Goal: Task Accomplishment & Management: Manage account settings

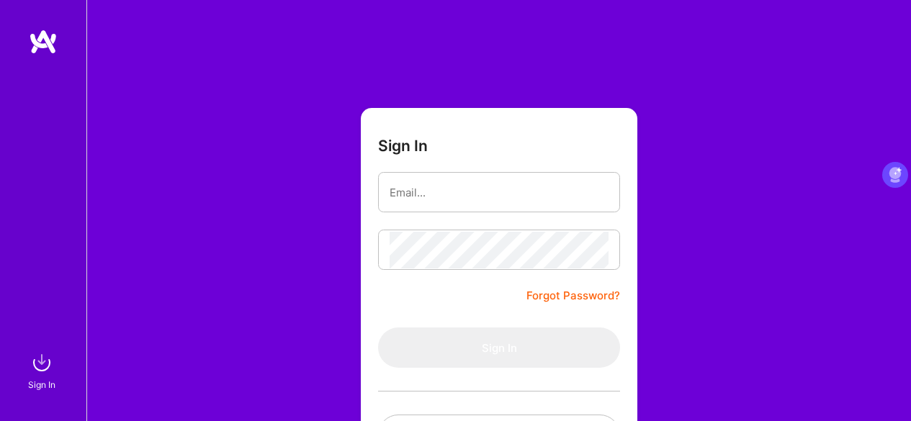
scroll to position [120, 0]
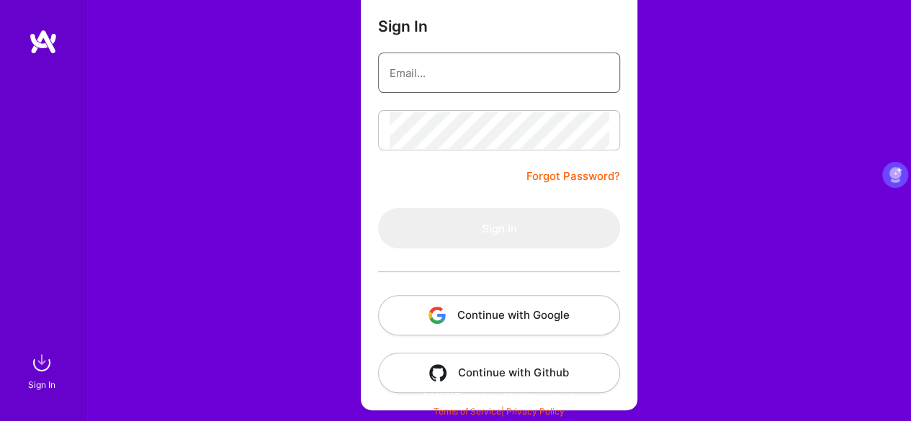
type input "[EMAIL_ADDRESS][DOMAIN_NAME]"
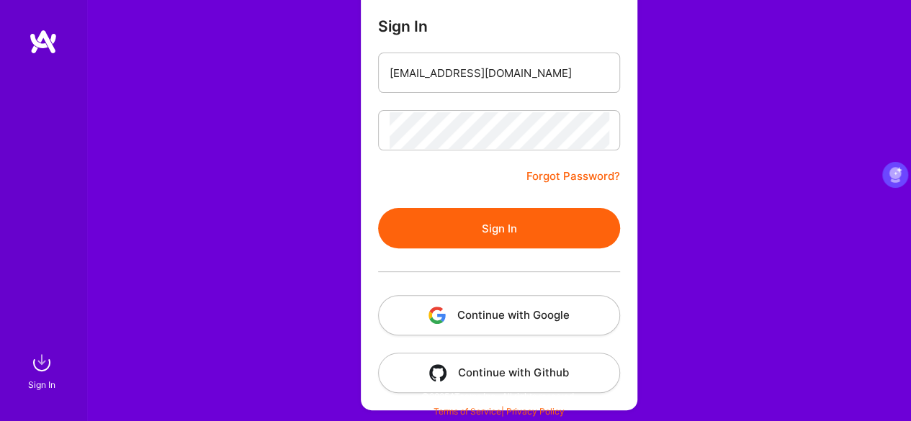
click at [411, 226] on button "Sign In" at bounding box center [499, 228] width 242 height 40
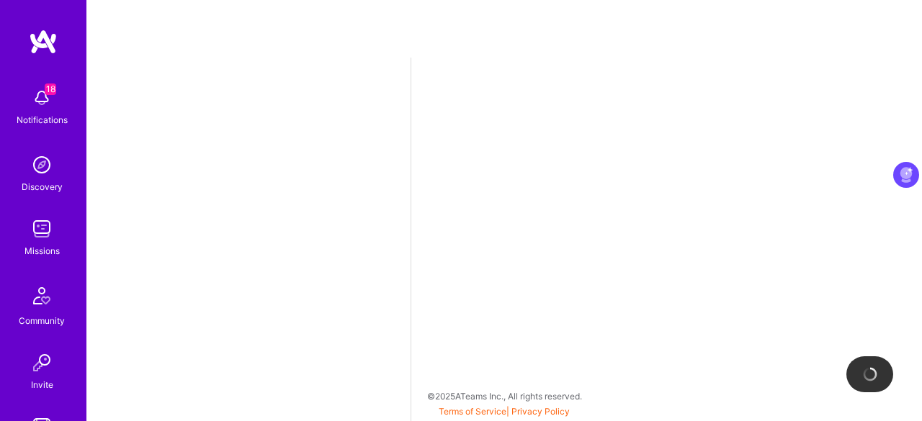
click at [41, 48] on img at bounding box center [43, 42] width 29 height 26
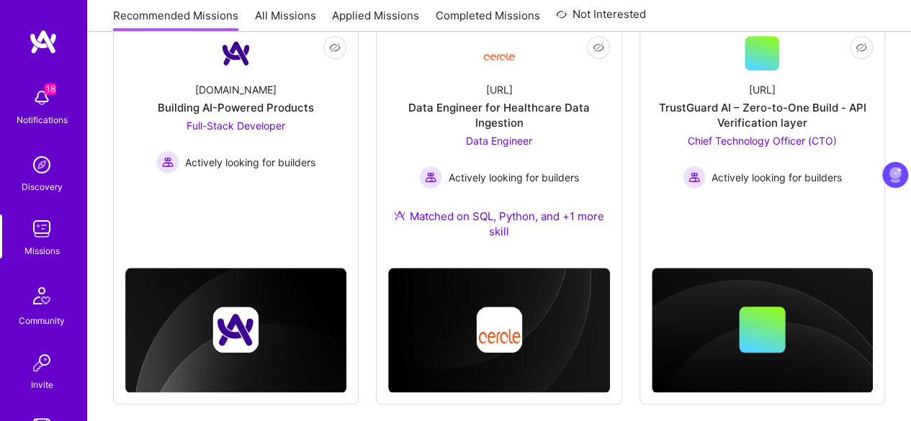
scroll to position [618, 0]
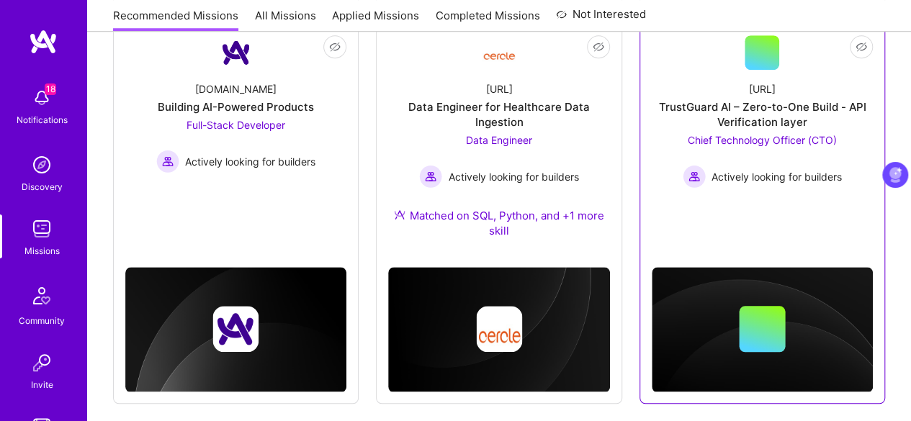
click at [782, 136] on span "Chief Technology Officer (CTO)" at bounding box center [762, 140] width 149 height 12
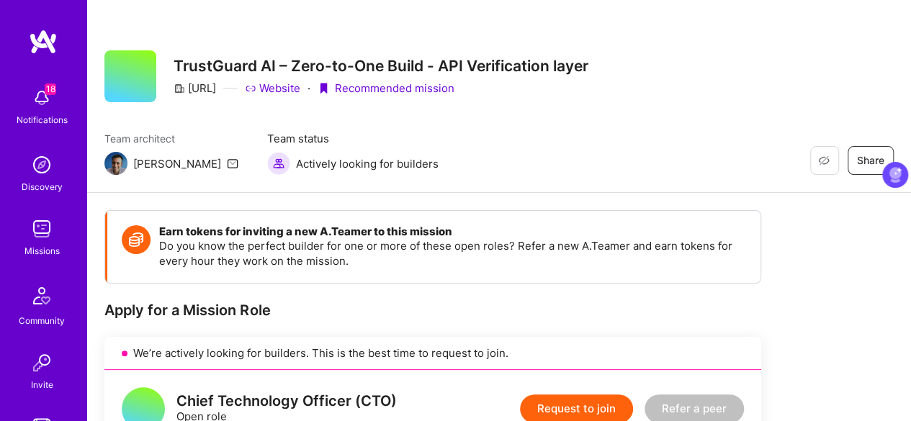
click at [42, 45] on img at bounding box center [43, 42] width 29 height 26
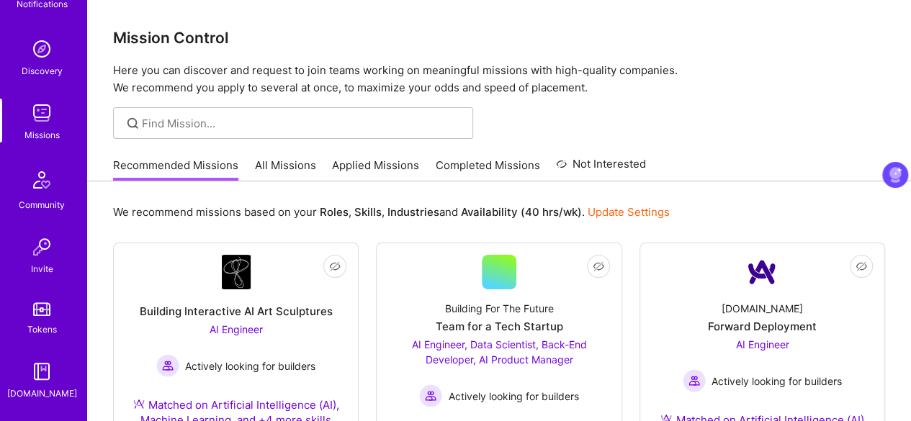
scroll to position [173, 0]
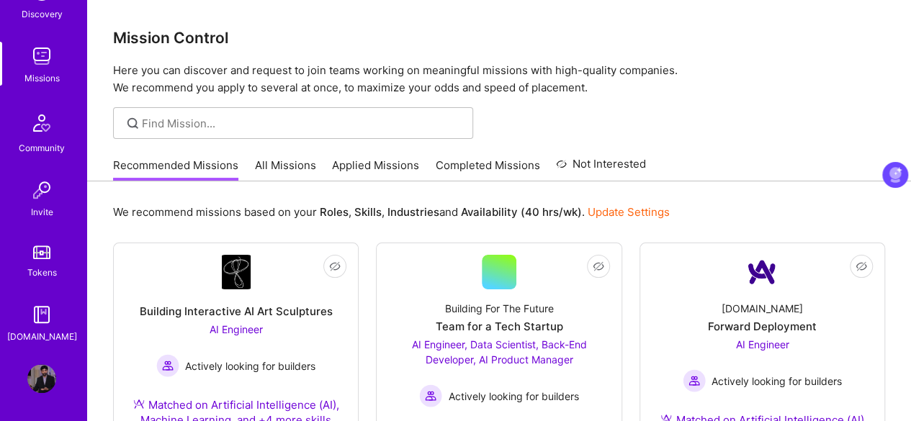
click at [27, 377] on img at bounding box center [41, 378] width 29 height 29
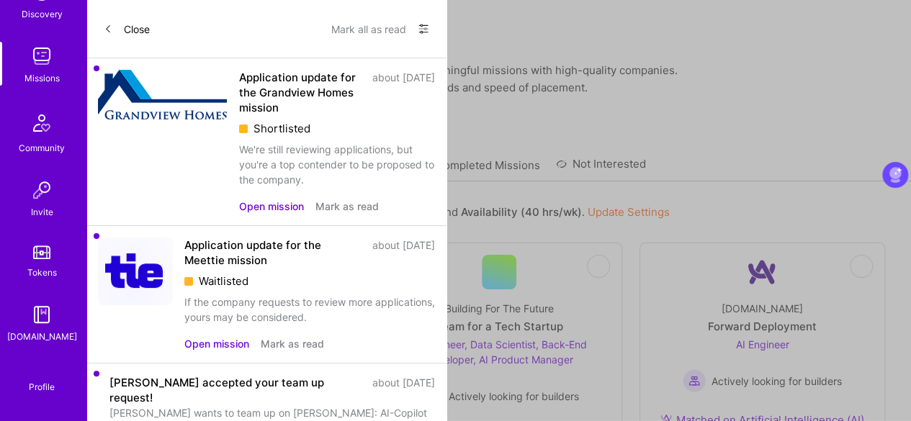
select select "CA"
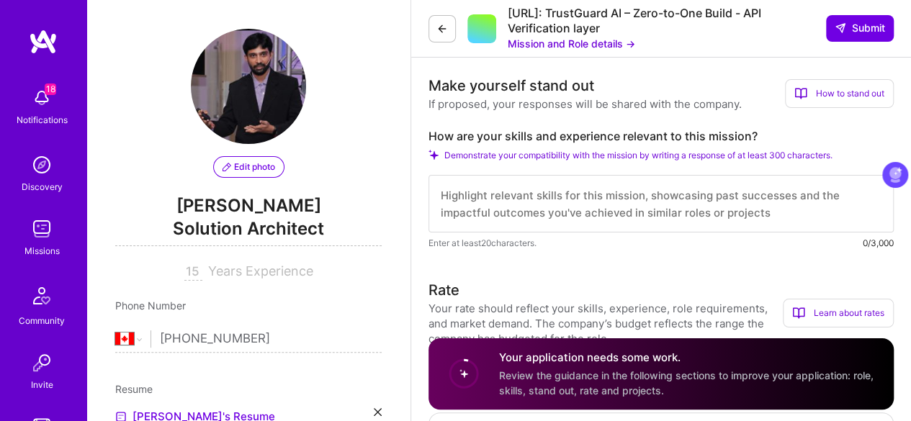
click at [436, 36] on button at bounding box center [442, 28] width 27 height 27
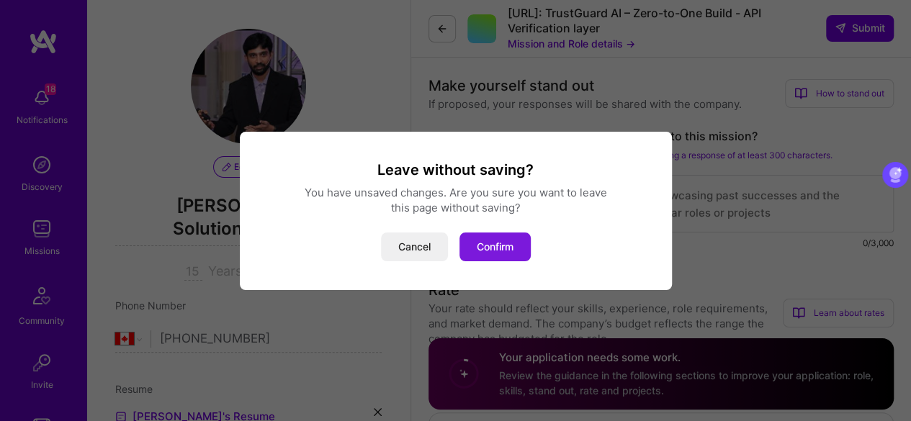
click at [481, 246] on button "Confirm" at bounding box center [494, 247] width 71 height 29
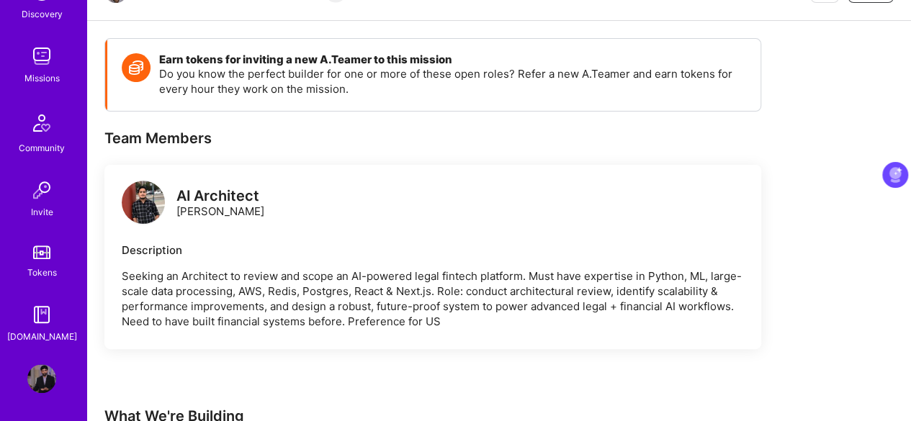
scroll to position [171, 0]
click at [34, 387] on img at bounding box center [41, 378] width 29 height 29
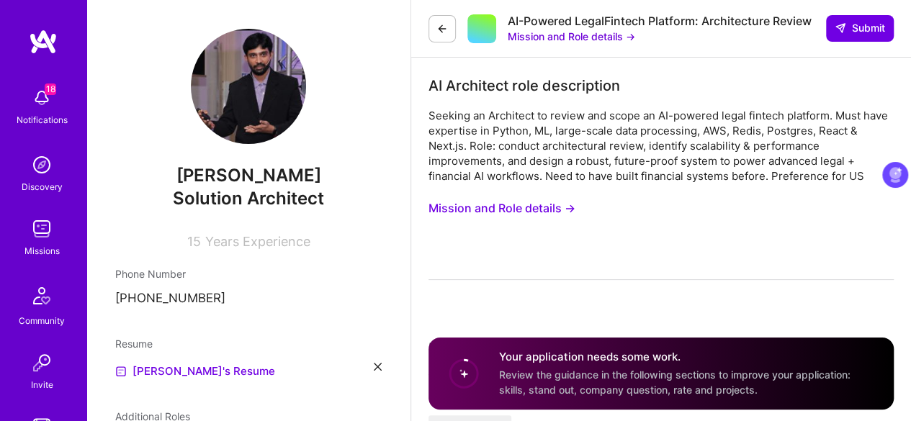
click at [441, 23] on icon at bounding box center [442, 29] width 12 height 12
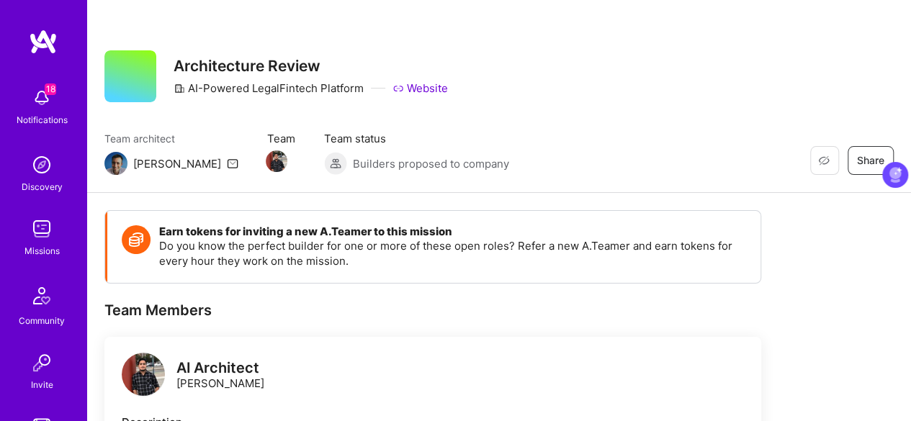
scroll to position [173, 0]
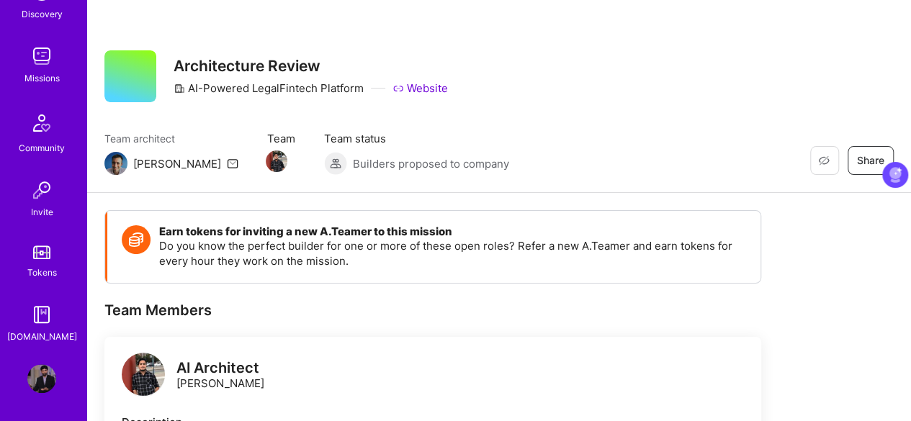
click at [32, 364] on img at bounding box center [41, 378] width 29 height 29
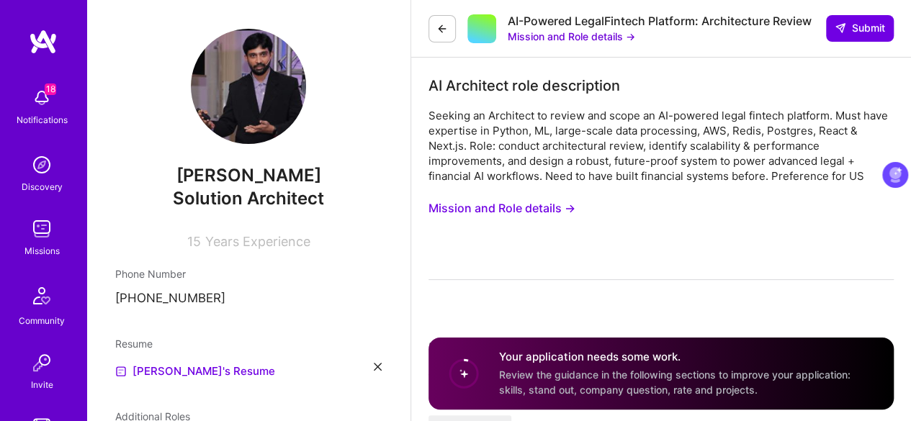
click at [441, 32] on icon at bounding box center [442, 29] width 12 height 12
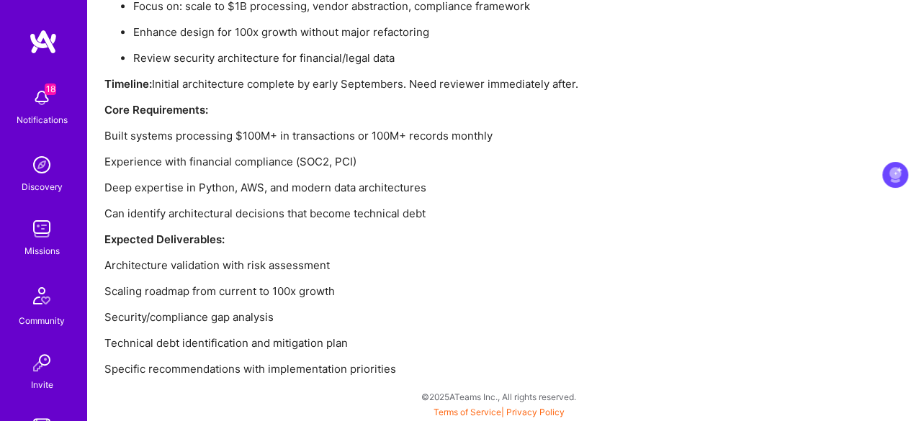
scroll to position [173, 0]
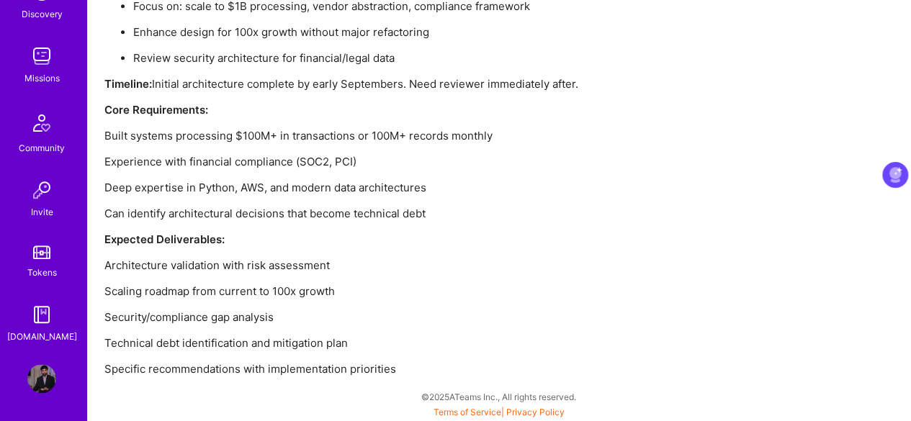
click at [35, 377] on img at bounding box center [41, 378] width 29 height 29
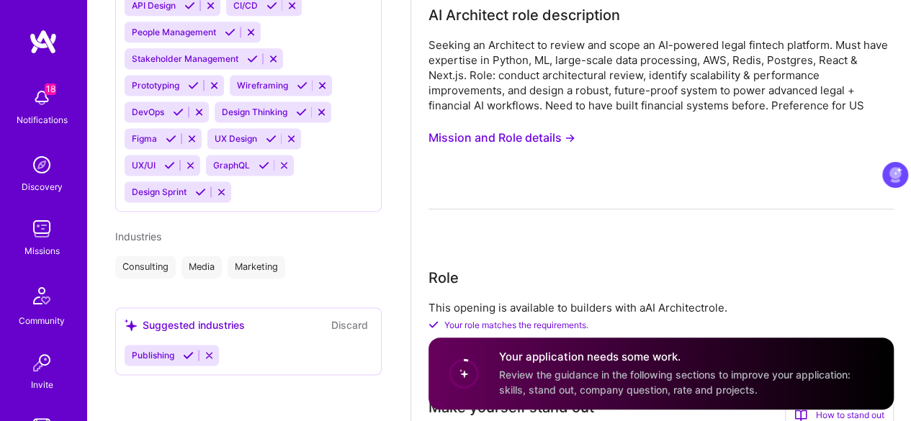
scroll to position [62, 0]
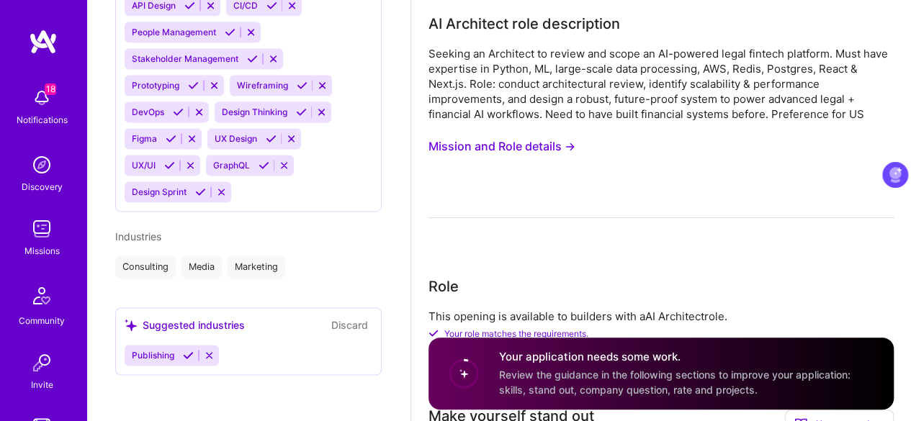
click at [32, 40] on img at bounding box center [43, 42] width 29 height 26
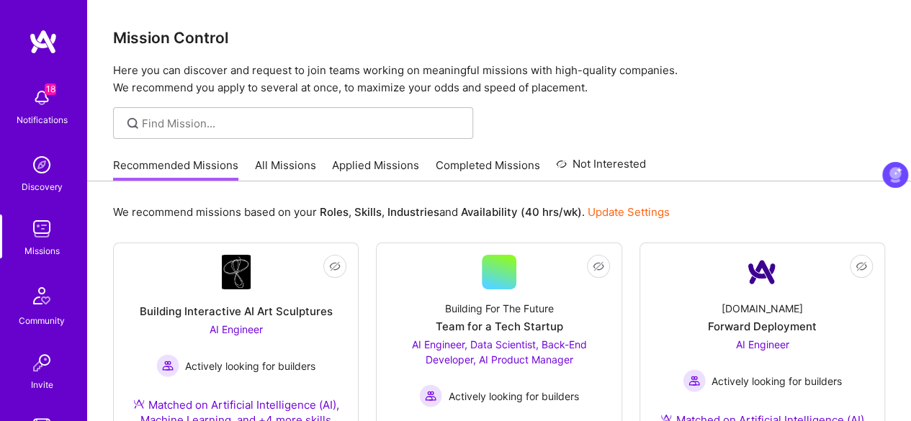
click at [32, 40] on img at bounding box center [43, 42] width 29 height 26
click at [30, 170] on img at bounding box center [41, 165] width 29 height 29
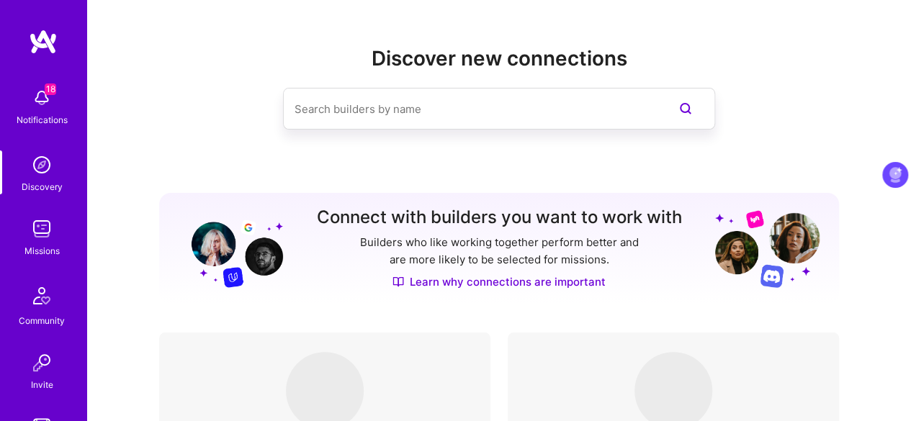
click at [33, 230] on img at bounding box center [41, 229] width 29 height 29
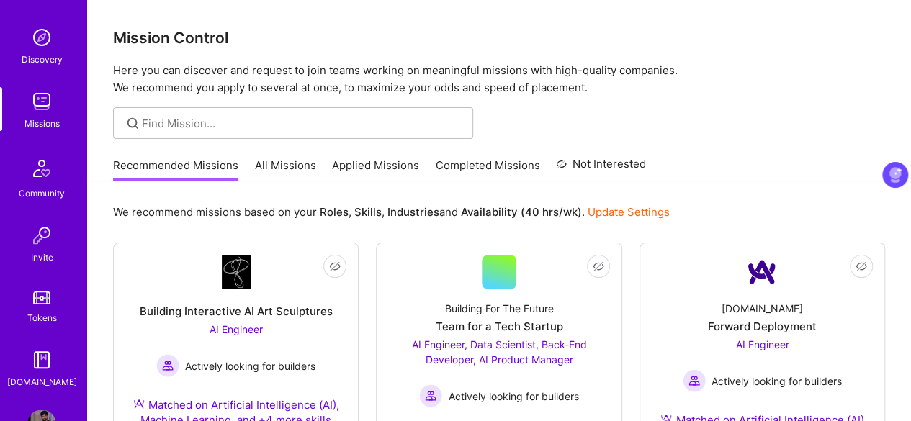
scroll to position [133, 0]
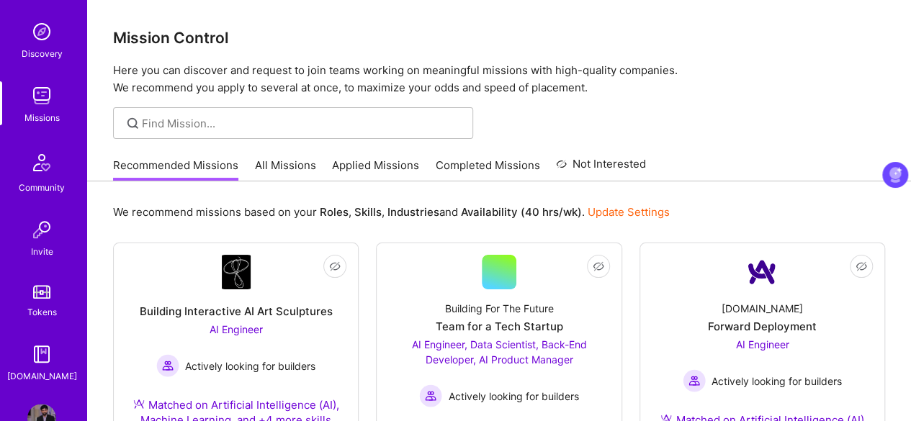
click at [40, 171] on img at bounding box center [41, 162] width 35 height 35
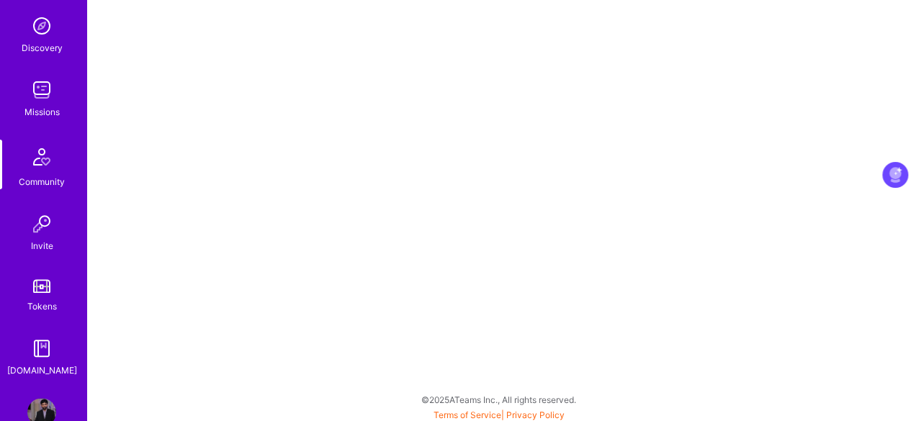
scroll to position [143, 0]
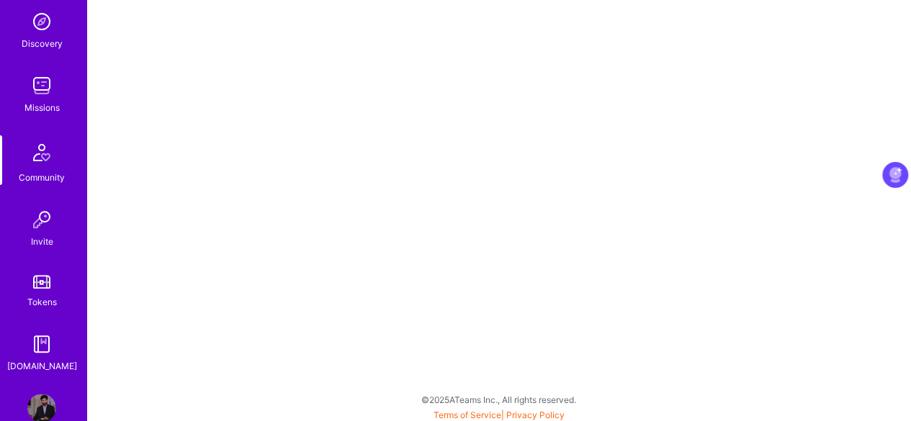
click at [38, 226] on img at bounding box center [41, 219] width 29 height 29
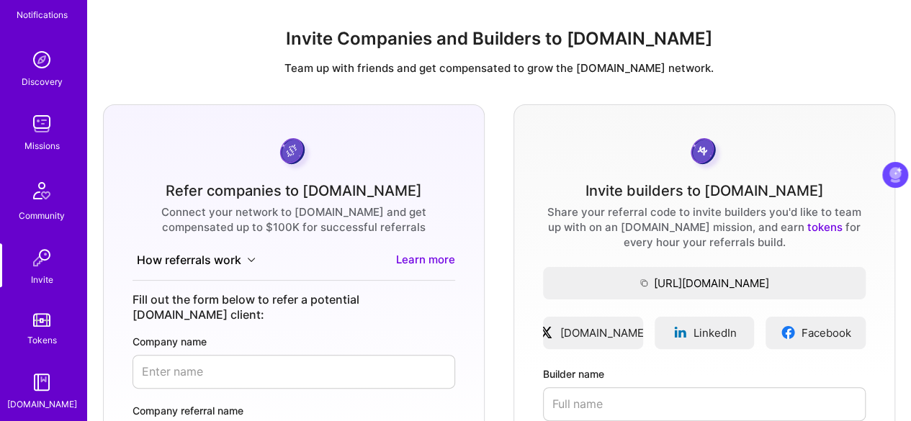
scroll to position [121, 0]
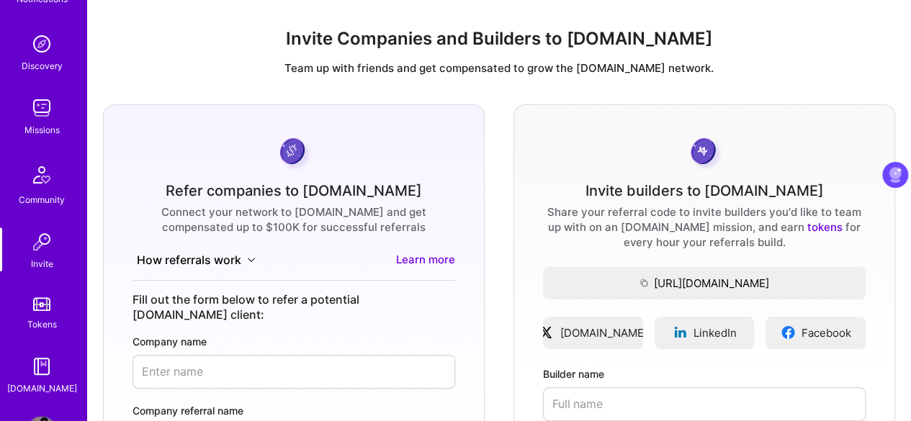
click at [32, 313] on link "Tokens" at bounding box center [41, 312] width 89 height 40
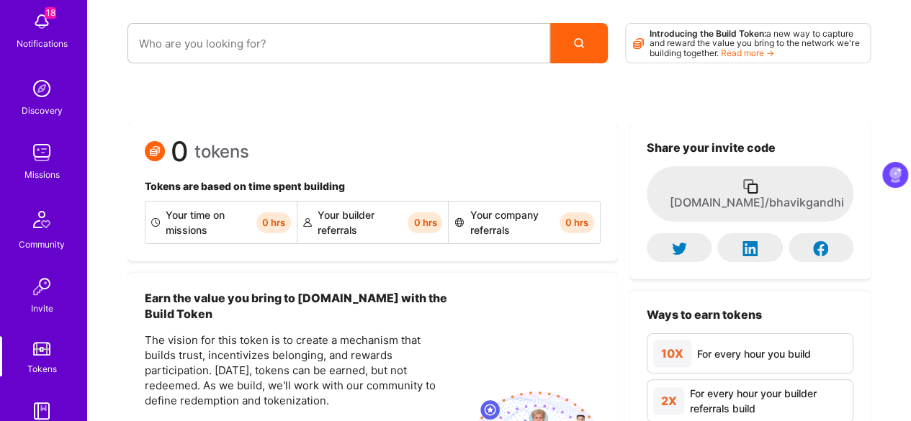
scroll to position [173, 0]
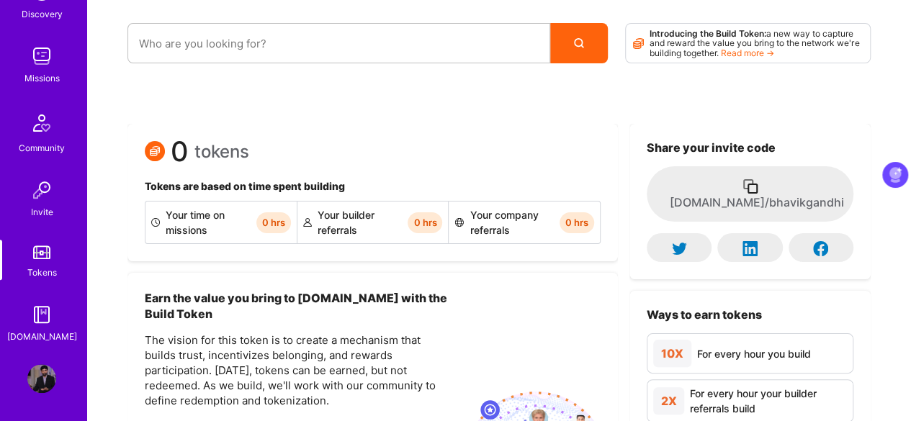
click at [35, 310] on img at bounding box center [41, 314] width 29 height 29
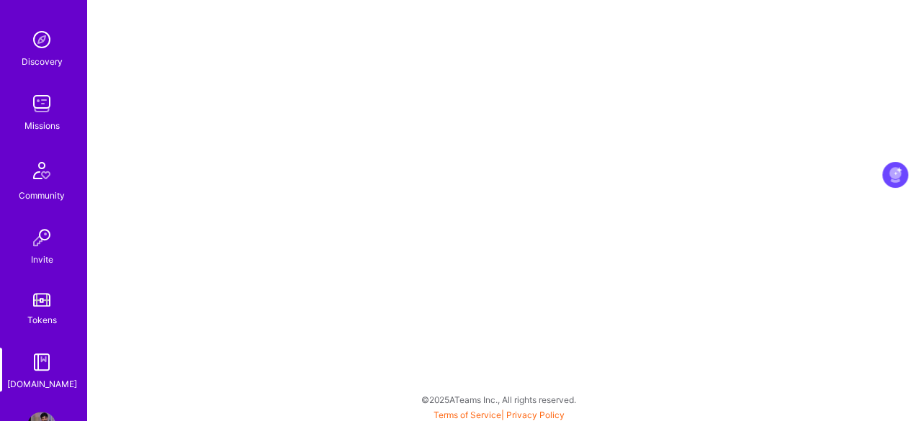
scroll to position [173, 0]
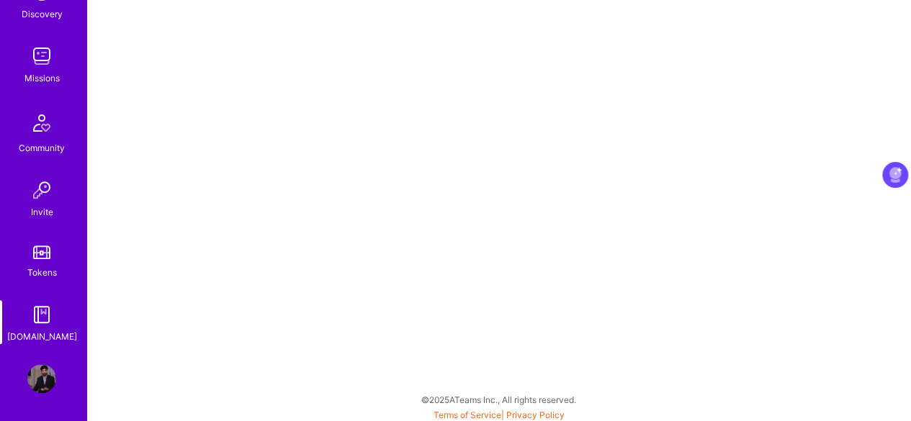
click at [29, 382] on img at bounding box center [41, 378] width 29 height 29
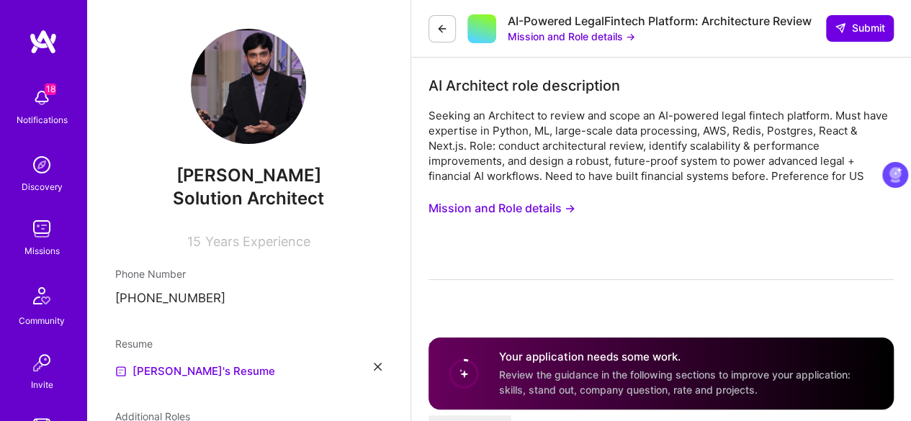
click at [253, 112] on img at bounding box center [248, 86] width 115 height 115
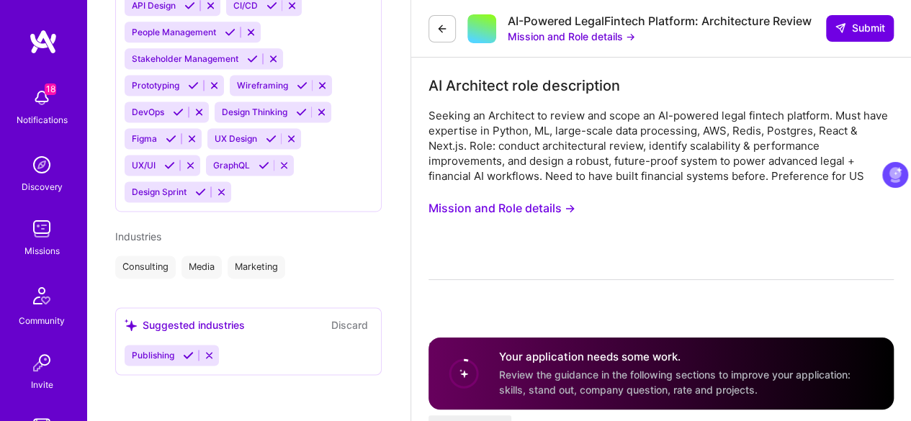
scroll to position [173, 0]
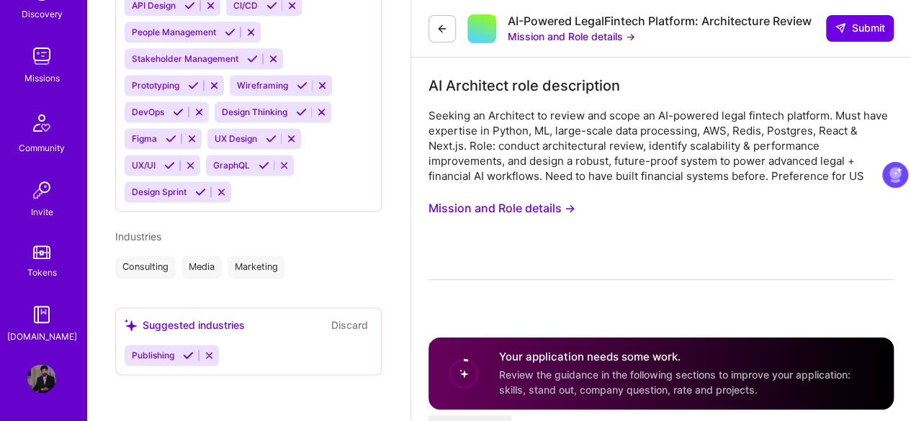
click at [35, 313] on img at bounding box center [41, 314] width 29 height 29
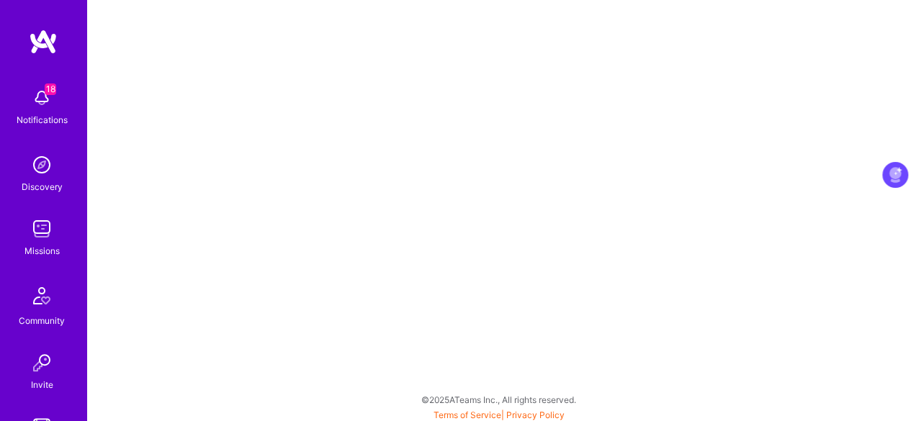
scroll to position [173, 0]
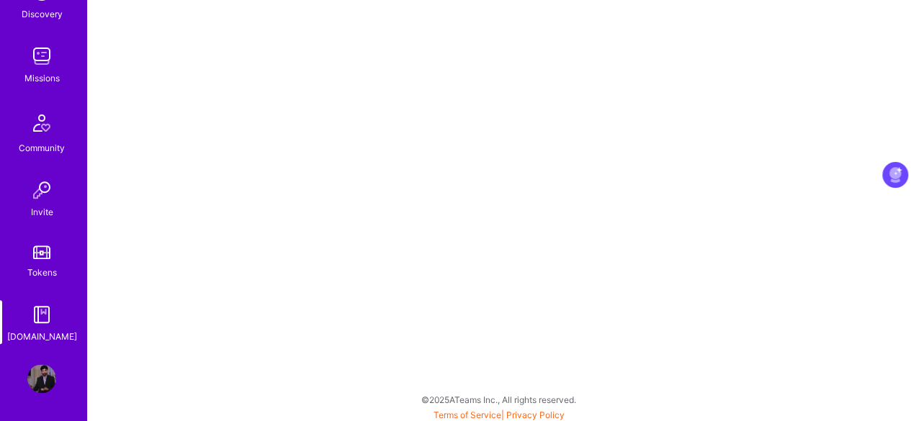
click at [37, 388] on img at bounding box center [41, 378] width 29 height 29
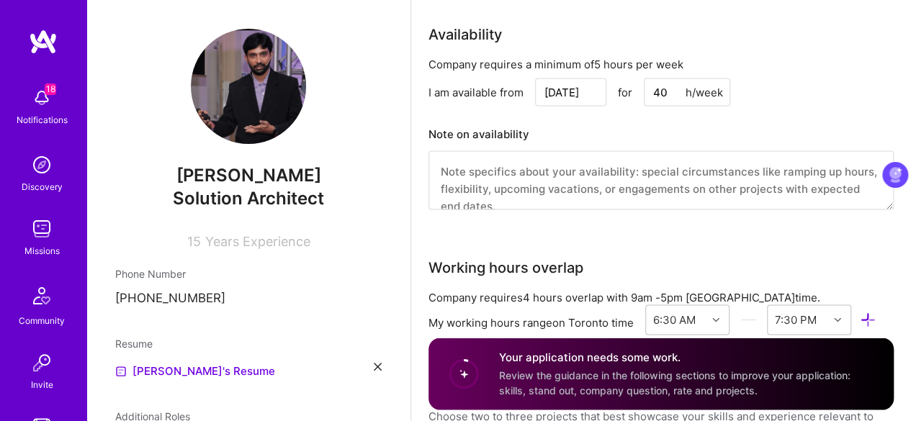
scroll to position [1291, 0]
click at [658, 91] on input "40" at bounding box center [687, 91] width 86 height 28
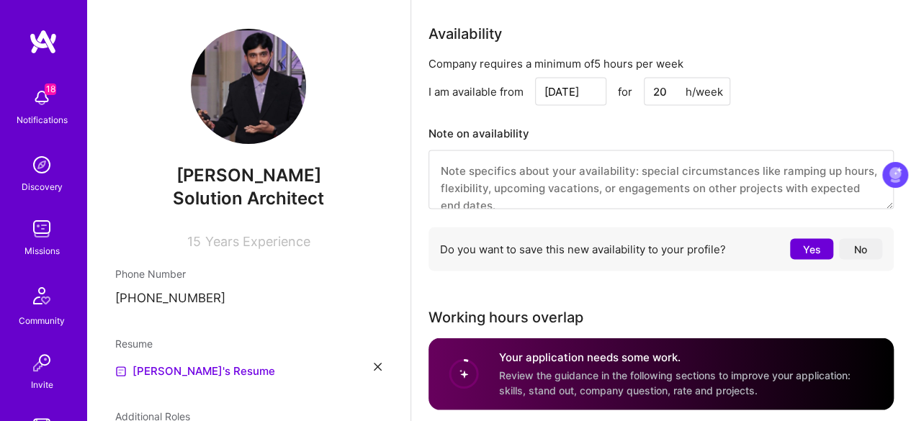
type input "20"
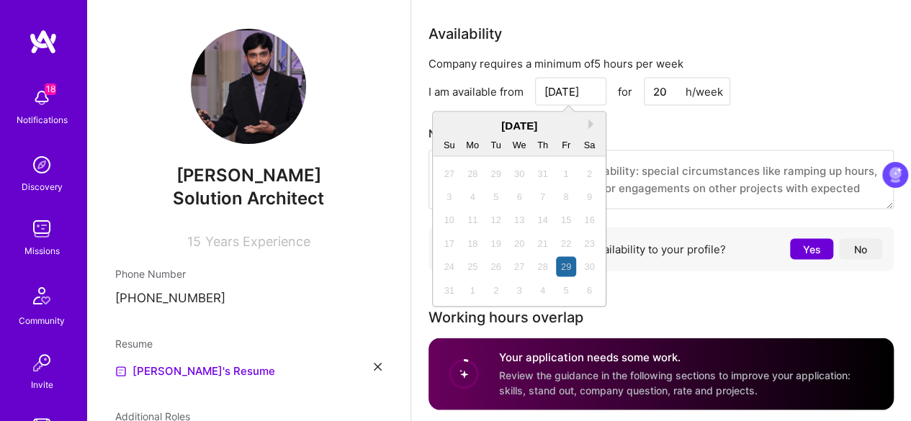
drag, startPoint x: 588, startPoint y: 90, endPoint x: 502, endPoint y: 60, distance: 90.9
click at [502, 60] on div "Company requires a minimum of 5 hours per week I am available from [DATE] Next …" at bounding box center [661, 166] width 465 height 221
click at [588, 123] on div "[DATE]" at bounding box center [519, 124] width 173 height 15
click at [516, 126] on div "[DATE]" at bounding box center [519, 124] width 173 height 15
click at [580, 84] on input "[DATE]" at bounding box center [570, 91] width 71 height 28
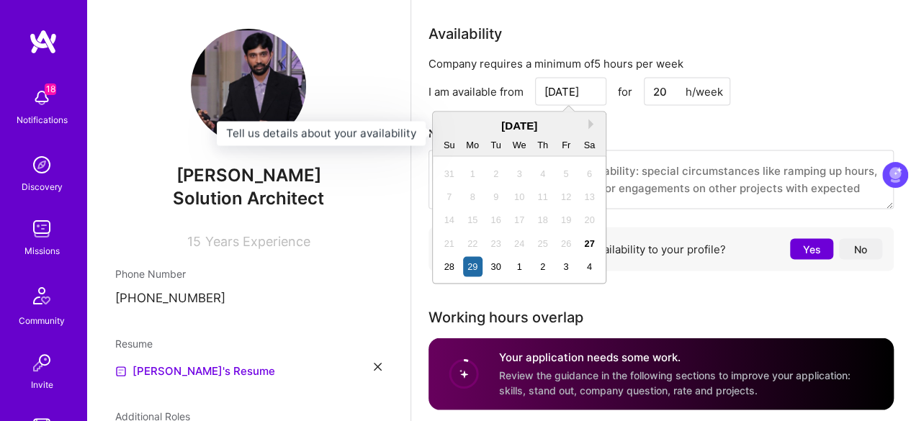
type input "[DATE]"
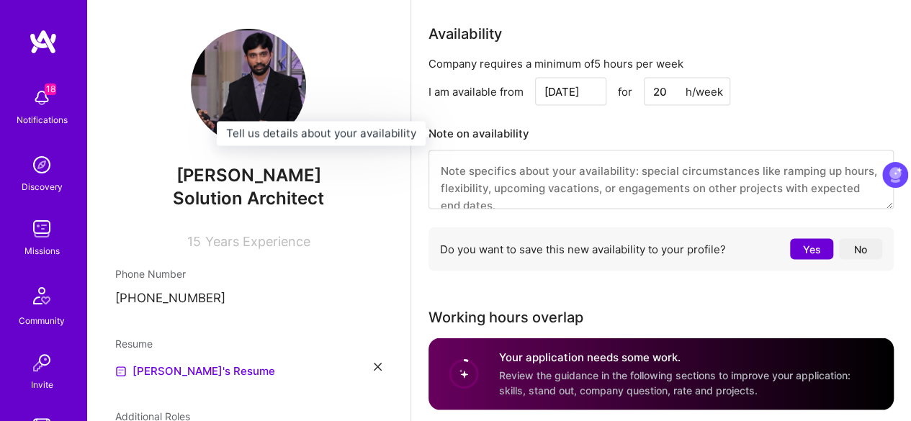
click at [686, 133] on h3 "Note on availability" at bounding box center [661, 133] width 465 height 22
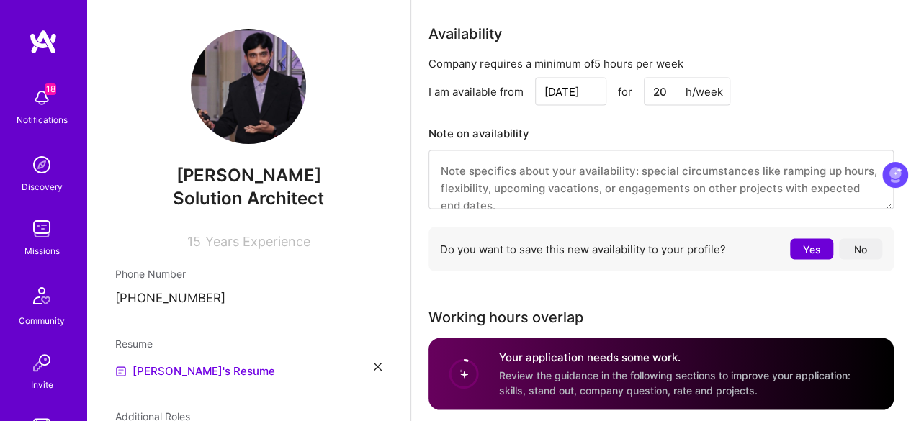
click at [808, 250] on button "Yes" at bounding box center [811, 248] width 43 height 21
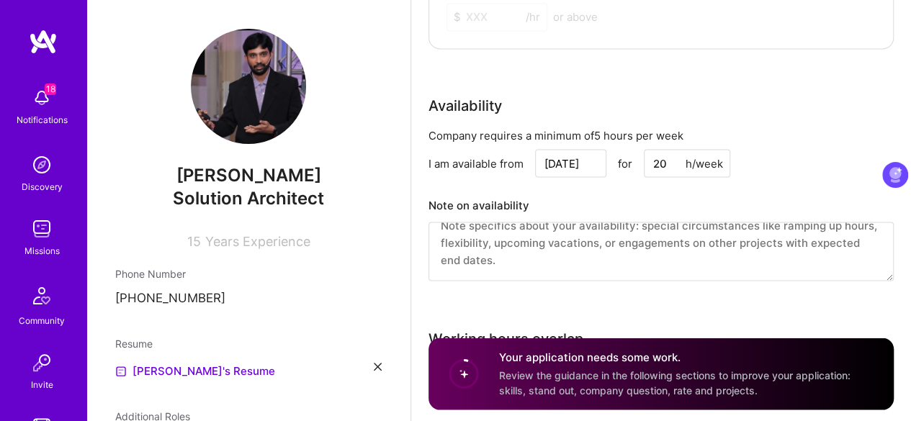
scroll to position [1219, 0]
click at [33, 41] on img at bounding box center [43, 42] width 29 height 26
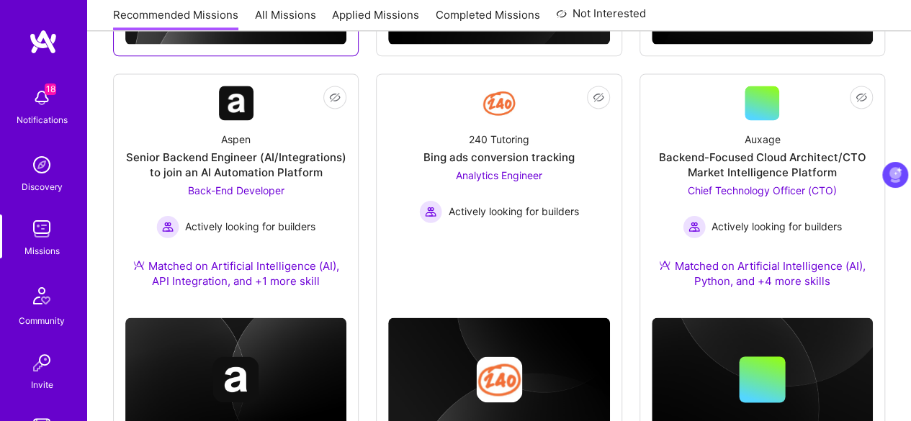
scroll to position [970, 0]
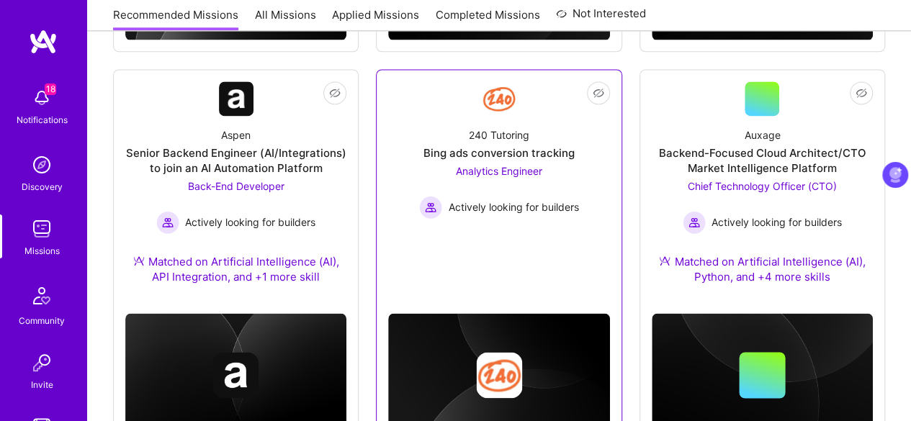
click at [504, 159] on div "Bing ads conversion tracking" at bounding box center [498, 152] width 151 height 15
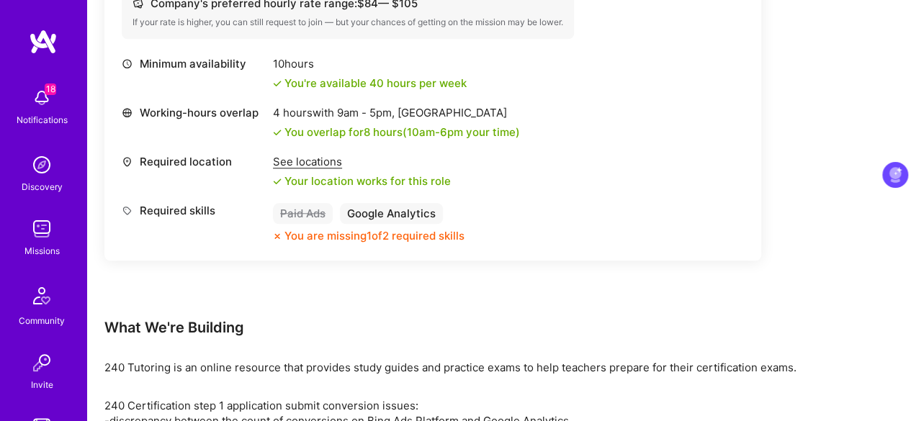
scroll to position [607, 0]
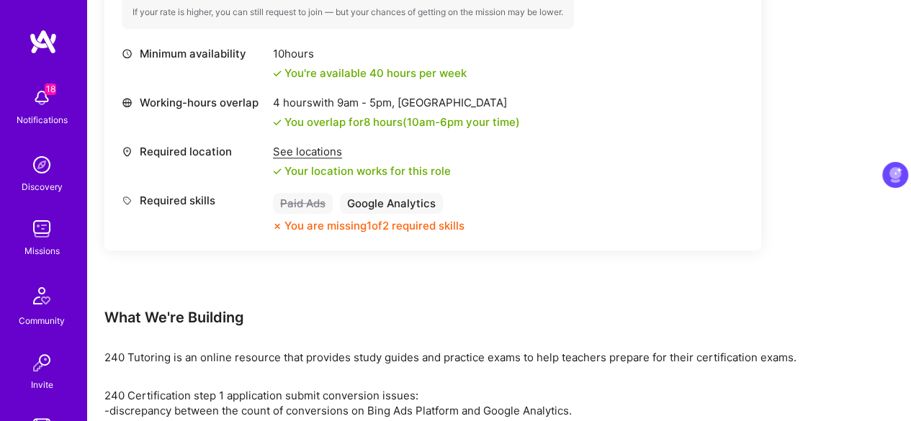
click at [416, 120] on span "10am - 6pm" at bounding box center [435, 122] width 56 height 14
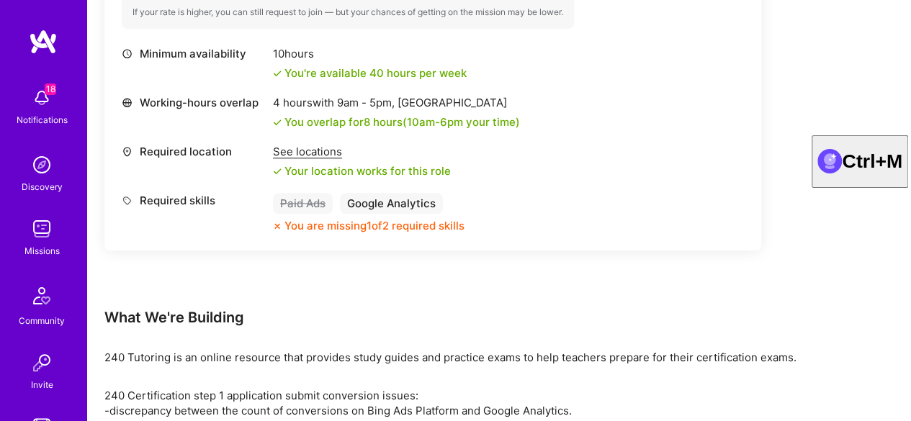
click at [448, 120] on span "10am - 6pm" at bounding box center [435, 122] width 56 height 14
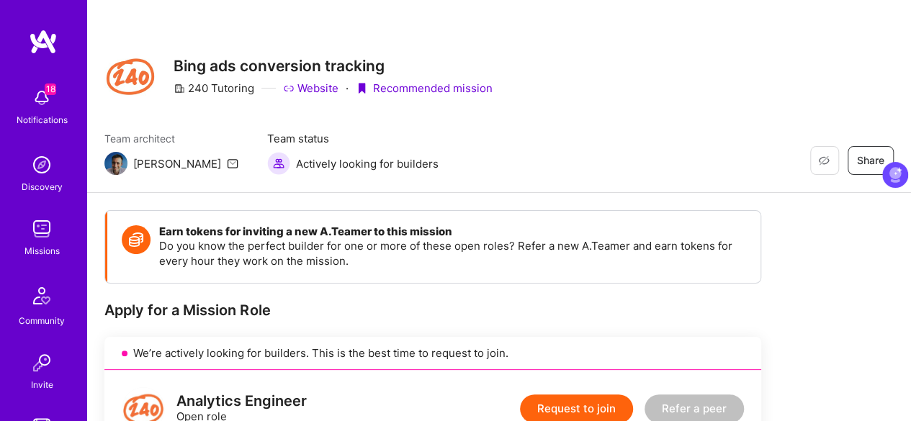
scroll to position [173, 0]
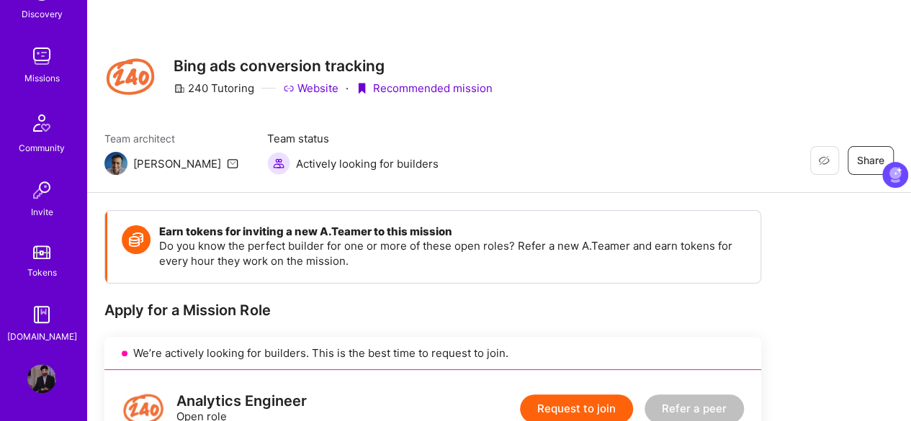
click at [37, 380] on img at bounding box center [41, 378] width 29 height 29
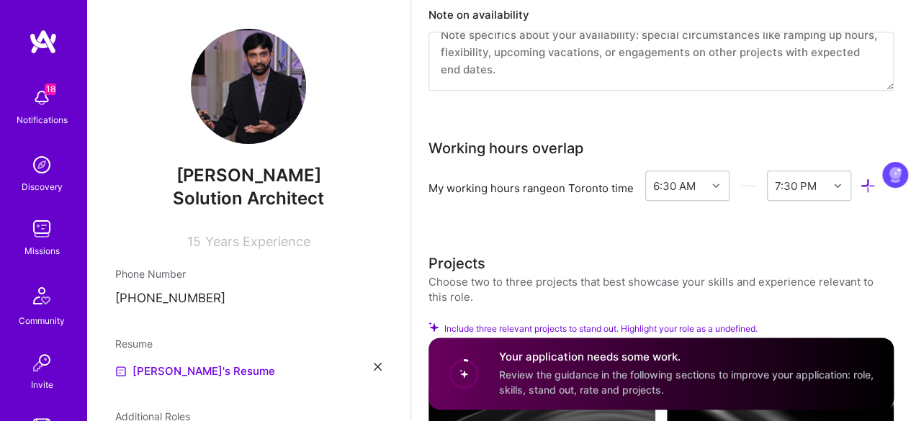
scroll to position [712, 0]
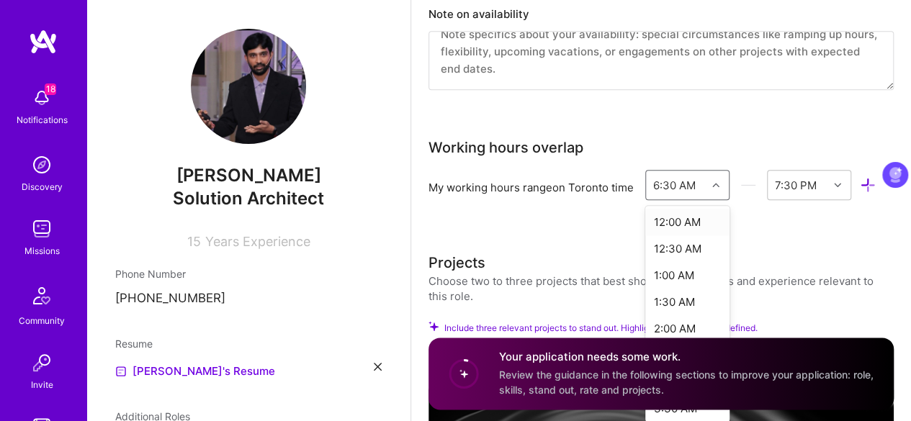
click at [717, 183] on icon at bounding box center [715, 184] width 7 height 7
click at [678, 274] on div "6:00 AM" at bounding box center [687, 274] width 84 height 27
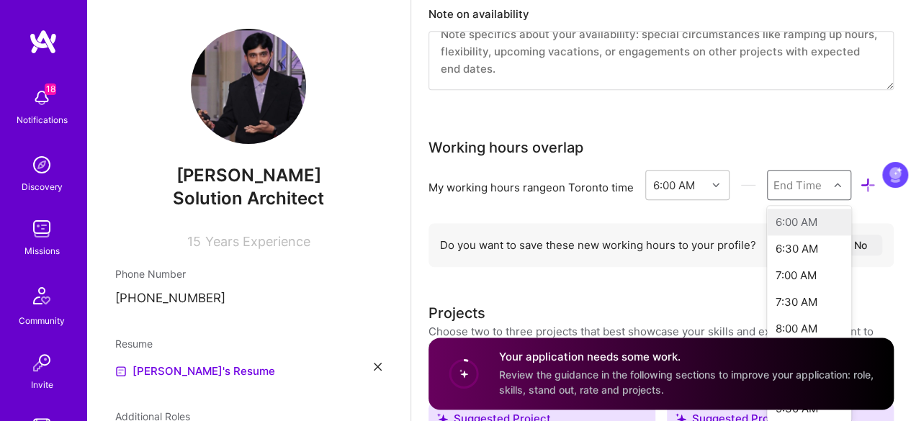
click at [847, 177] on div at bounding box center [839, 185] width 22 height 19
click at [793, 328] on div "8:00 AM" at bounding box center [809, 328] width 84 height 27
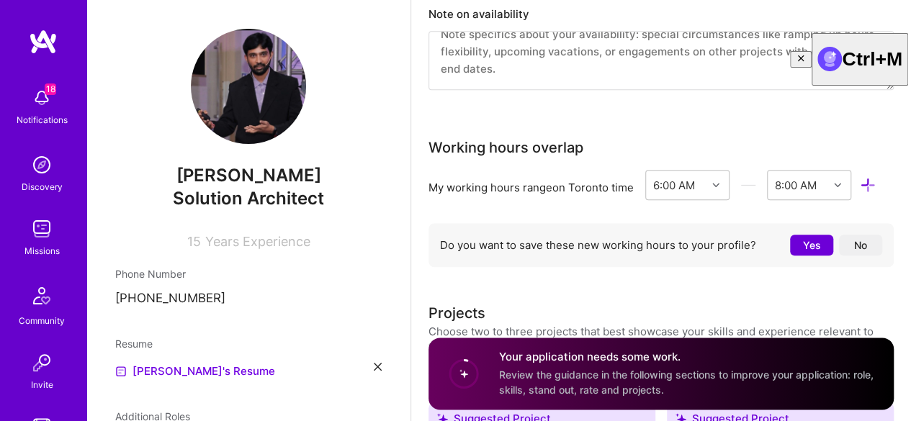
drag, startPoint x: 894, startPoint y: 171, endPoint x: 896, endPoint y: 66, distance: 104.4
click at [869, 186] on icon at bounding box center [868, 185] width 17 height 17
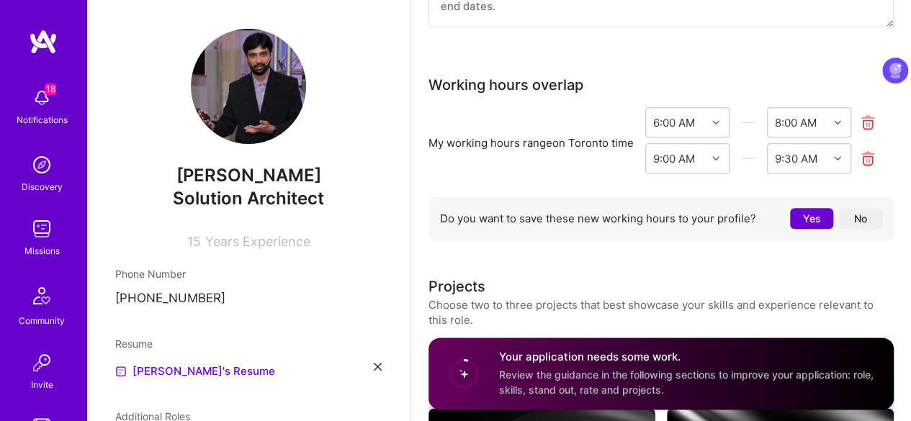
scroll to position [778, 0]
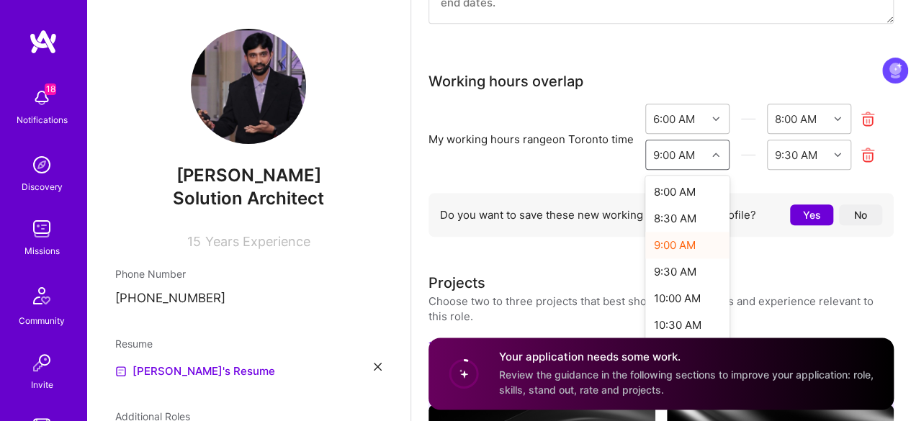
click at [718, 155] on icon at bounding box center [715, 154] width 7 height 7
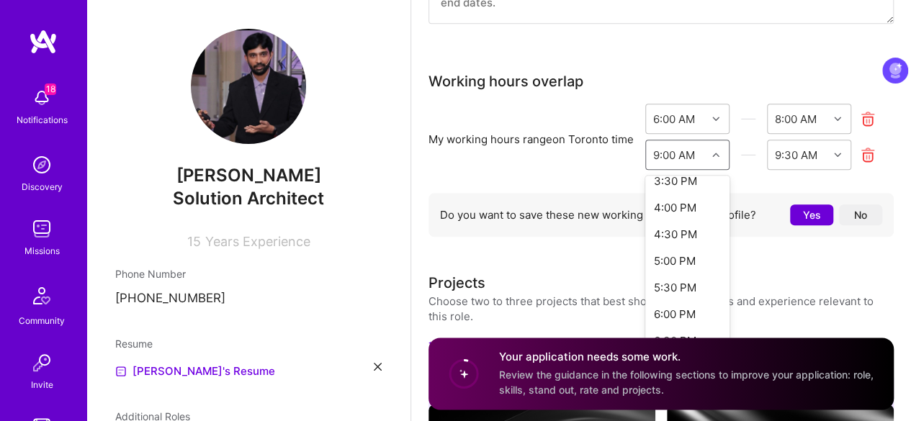
scroll to position [411, 0]
click at [662, 263] on div "5:00 PM" at bounding box center [687, 260] width 84 height 27
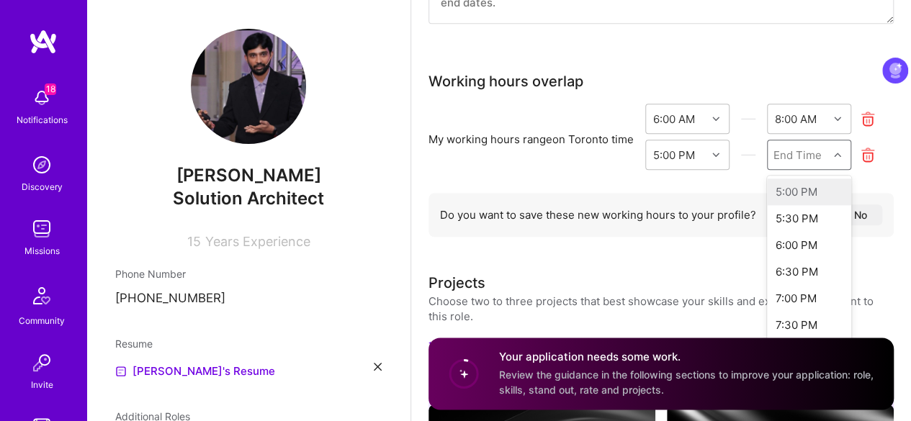
click at [838, 151] on icon at bounding box center [837, 154] width 7 height 7
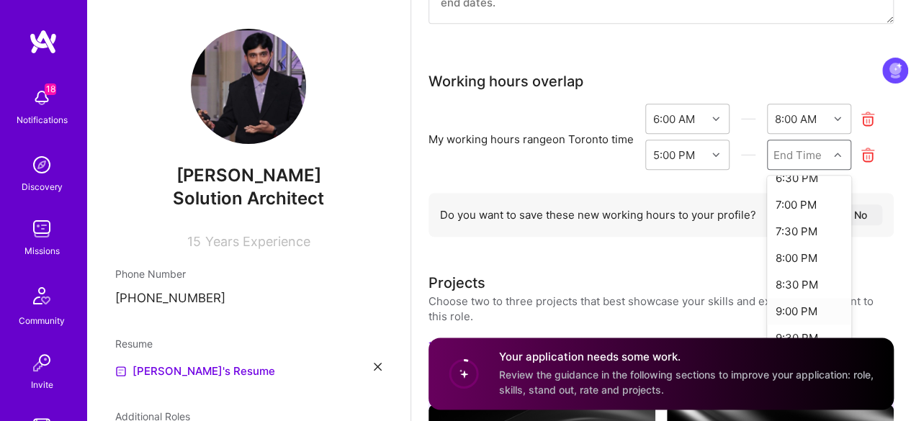
click at [793, 306] on div "9:00 PM" at bounding box center [809, 311] width 84 height 27
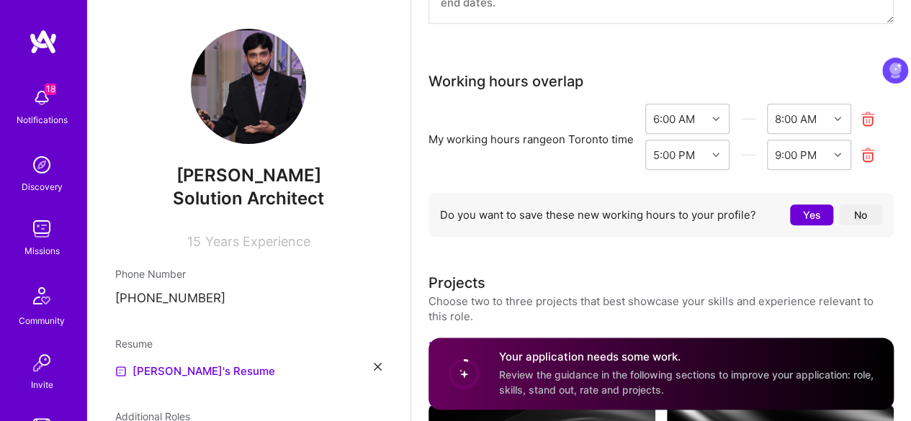
click at [814, 207] on button "Yes" at bounding box center [811, 215] width 43 height 21
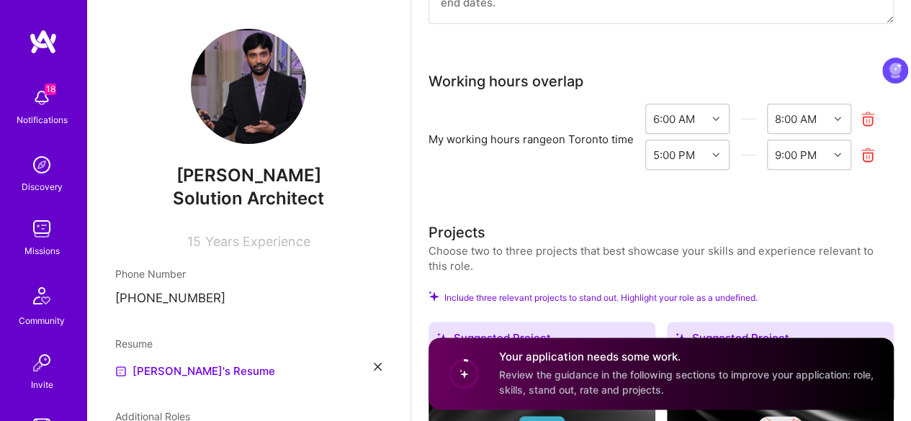
click at [35, 44] on img at bounding box center [43, 42] width 29 height 26
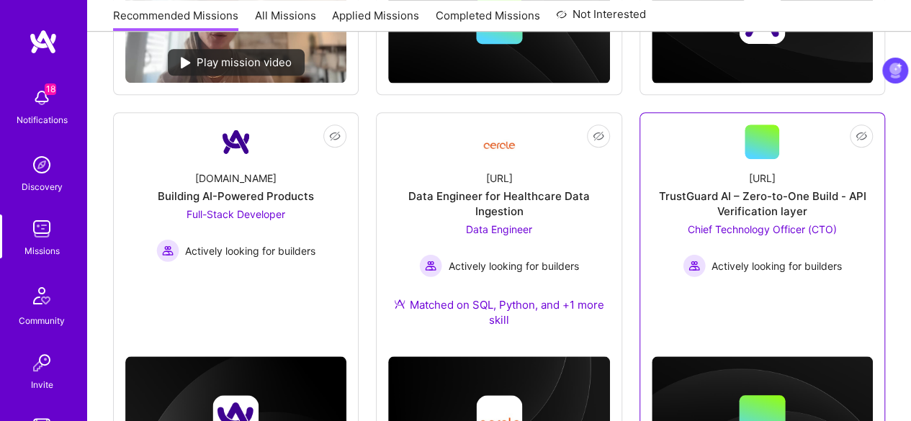
scroll to position [529, 0]
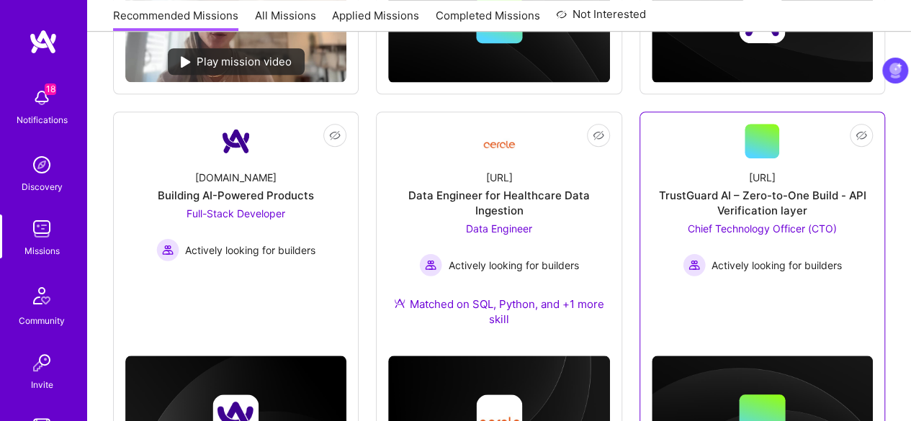
click at [758, 221] on div "Chief Technology Officer (CTO) Actively looking for builders" at bounding box center [762, 248] width 159 height 55
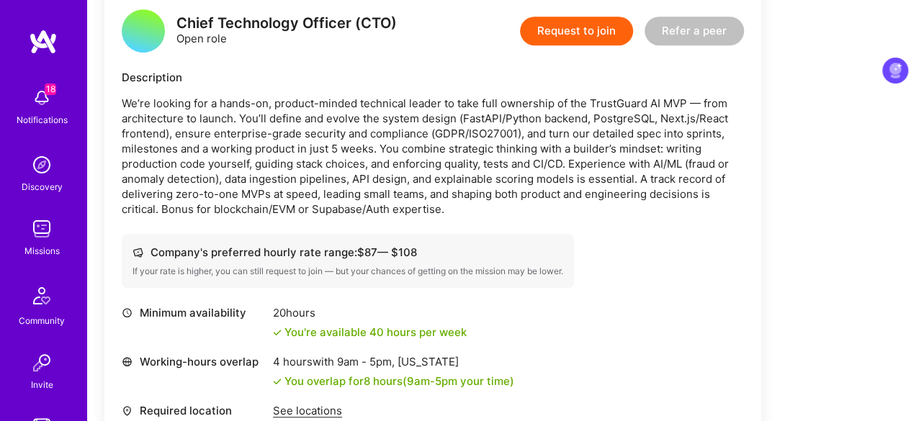
scroll to position [379, 0]
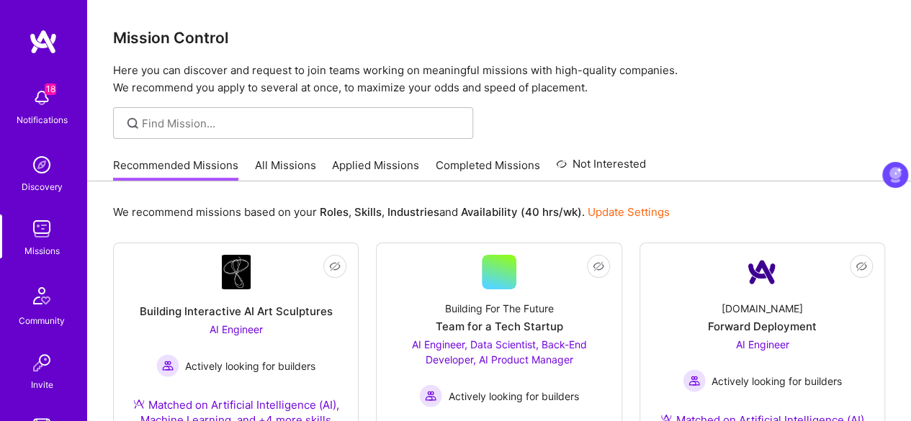
scroll to position [173, 0]
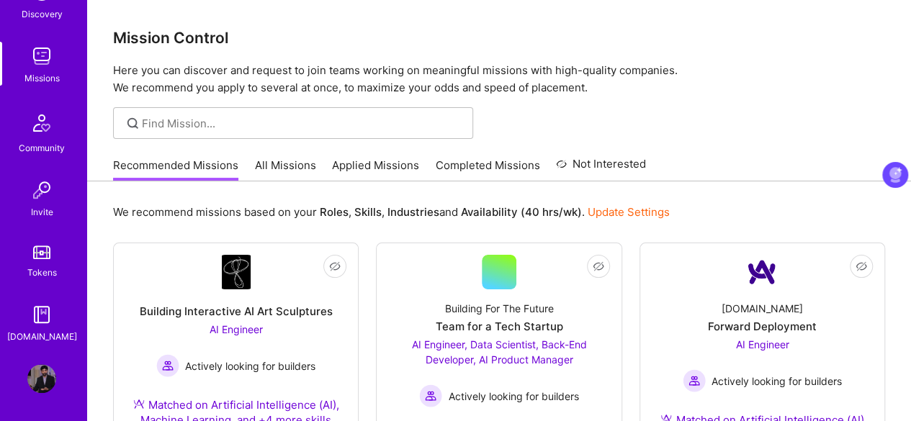
click at [28, 312] on img at bounding box center [41, 314] width 29 height 29
